Goal: Check status: Check status

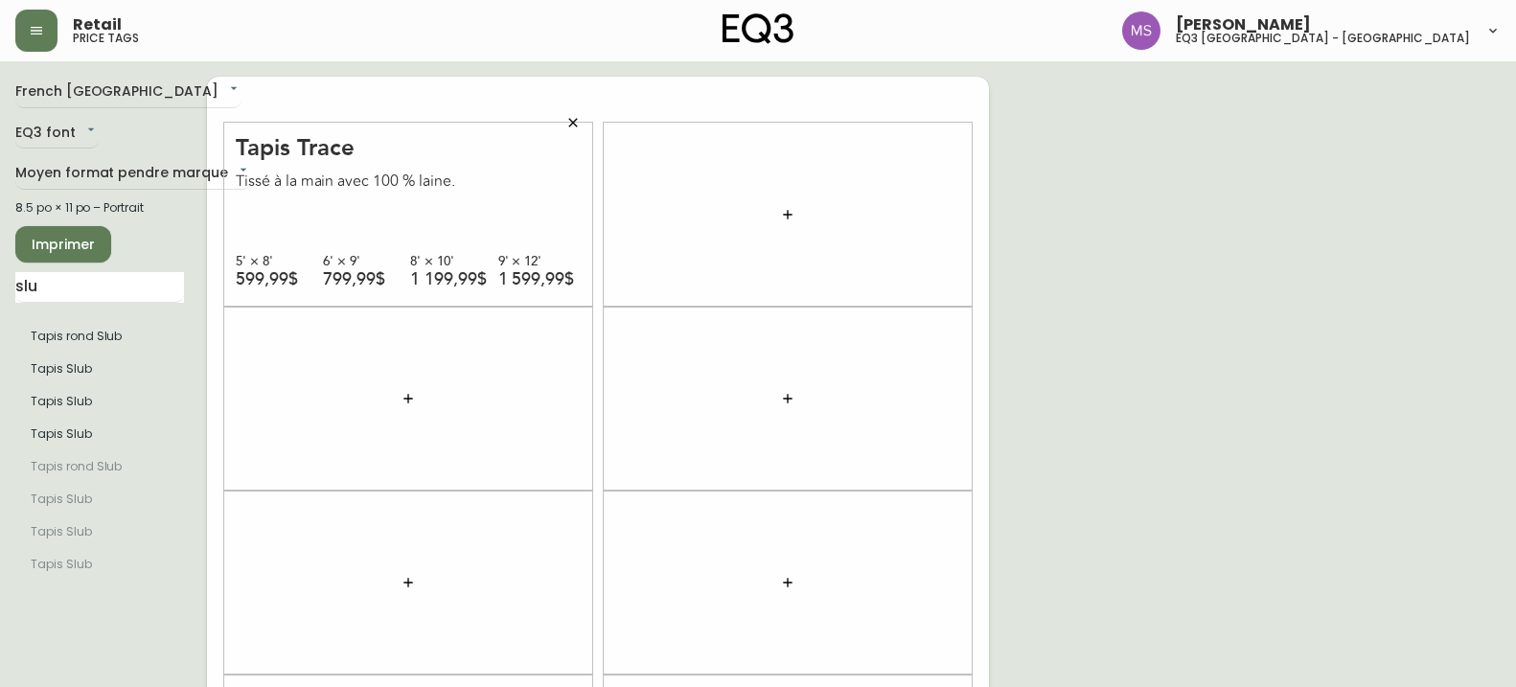
click at [13, 22] on header "Retail price tags [PERSON_NAME] eq3 [GEOGRAPHIC_DATA] - st laurent" at bounding box center [758, 30] width 1516 height 61
click at [33, 33] on icon "button" at bounding box center [36, 30] width 15 height 15
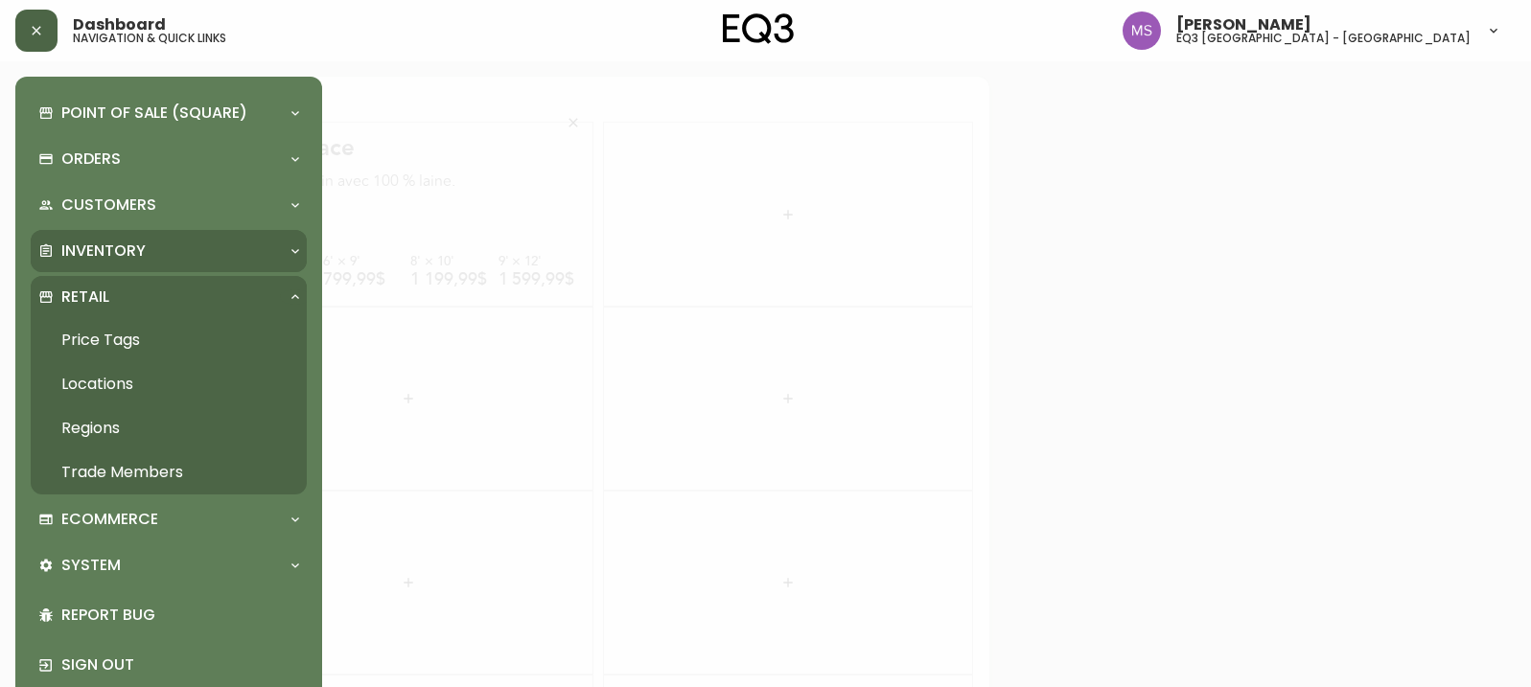
click at [106, 249] on p "Inventory" at bounding box center [103, 251] width 84 height 21
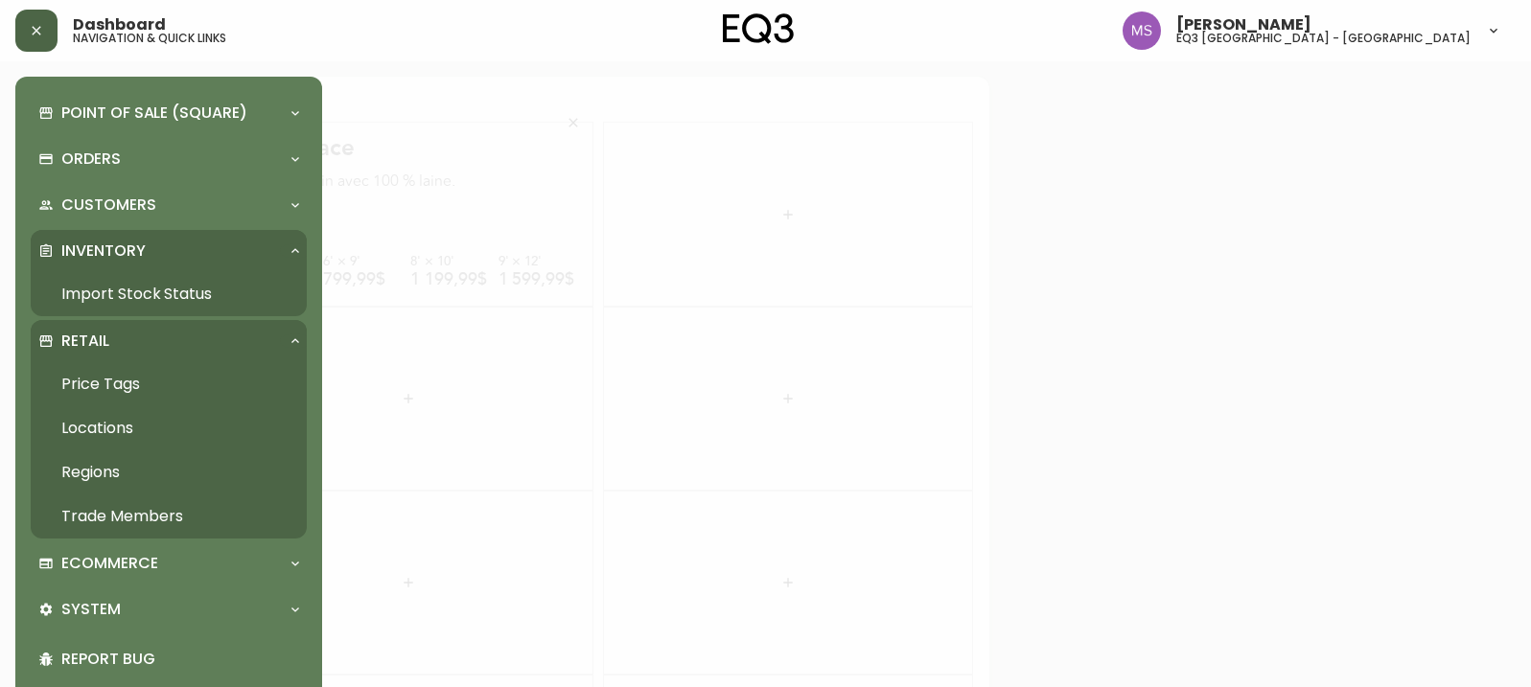
drag, startPoint x: 101, startPoint y: 295, endPoint x: 503, endPoint y: 140, distance: 431.5
click at [101, 295] on link "Import Stock Status" at bounding box center [169, 294] width 276 height 44
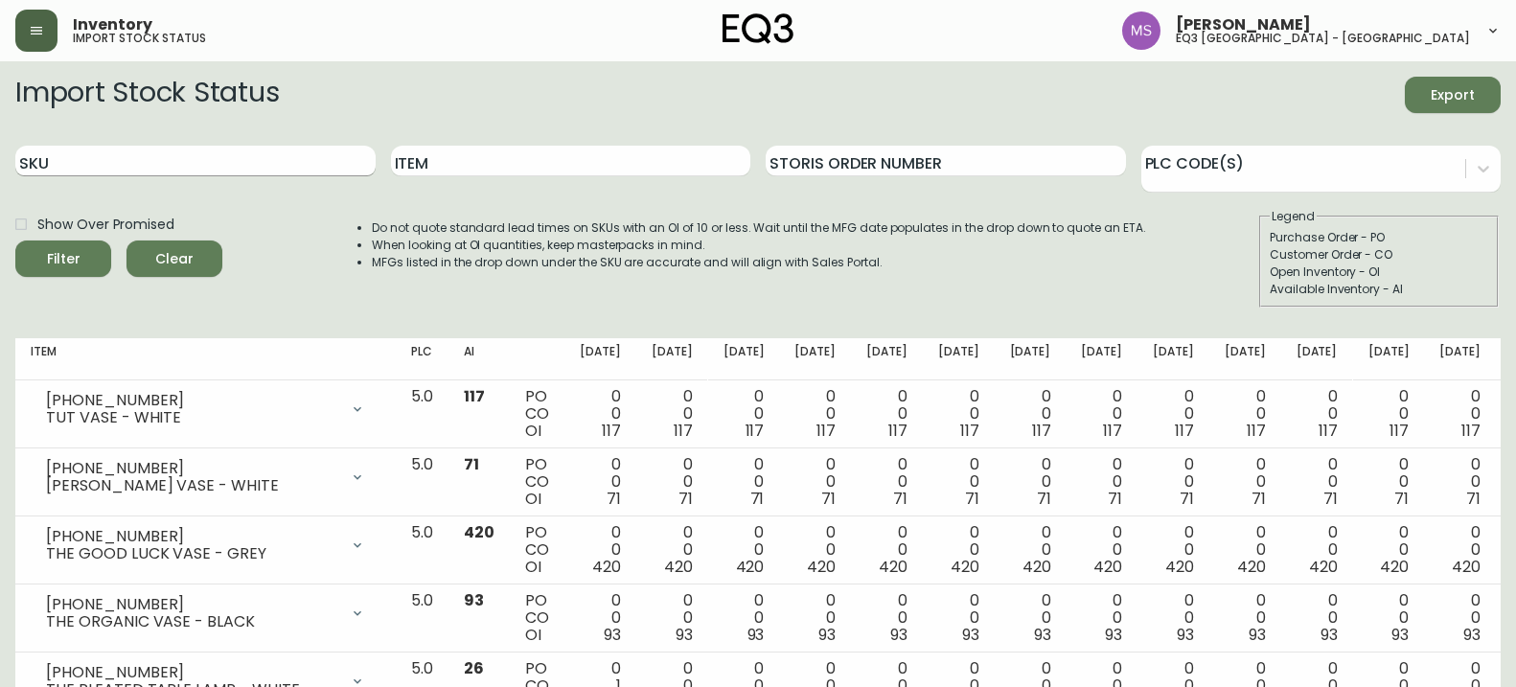
click at [131, 163] on input "SKU" at bounding box center [195, 161] width 360 height 31
paste input "[PHONE_NUMBER]"
type input "[PHONE_NUMBER]"
click at [15, 241] on button "Filter" at bounding box center [63, 259] width 96 height 36
